Goal: Task Accomplishment & Management: Complete application form

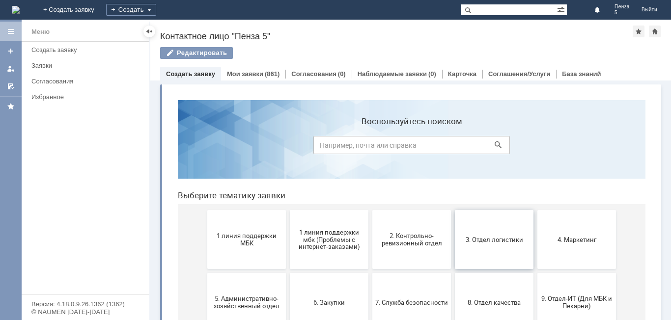
click at [487, 248] on button "3. Отдел логистики" at bounding box center [494, 239] width 79 height 59
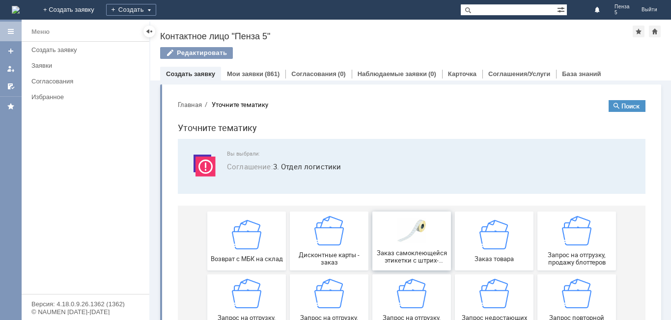
scroll to position [49, 0]
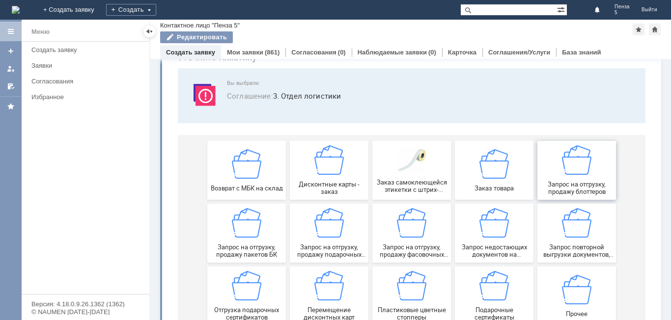
click at [589, 180] on div "Запрос на отгрузку, продажу блоттеров" at bounding box center [576, 170] width 73 height 50
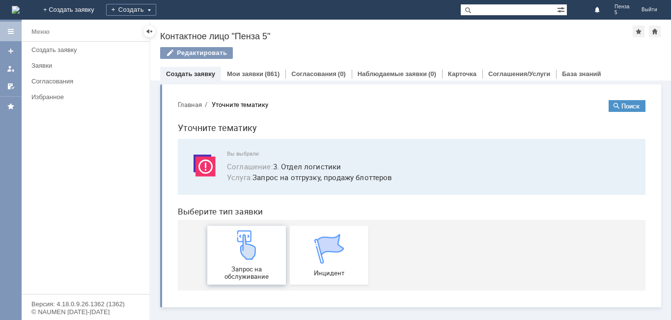
click at [246, 268] on span "Запрос на обслуживание" at bounding box center [246, 273] width 73 height 15
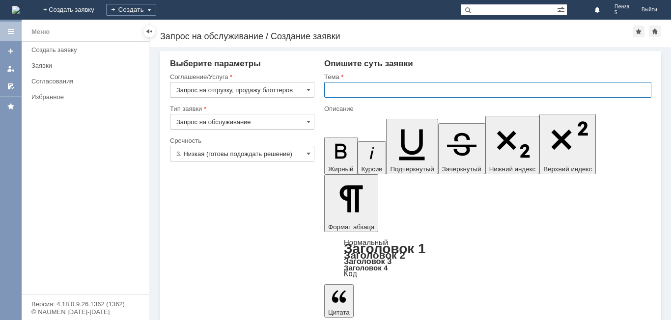
click at [354, 90] on input "text" at bounding box center [487, 90] width 327 height 16
type input "Блоттеры"
